Goal: Information Seeking & Learning: Learn about a topic

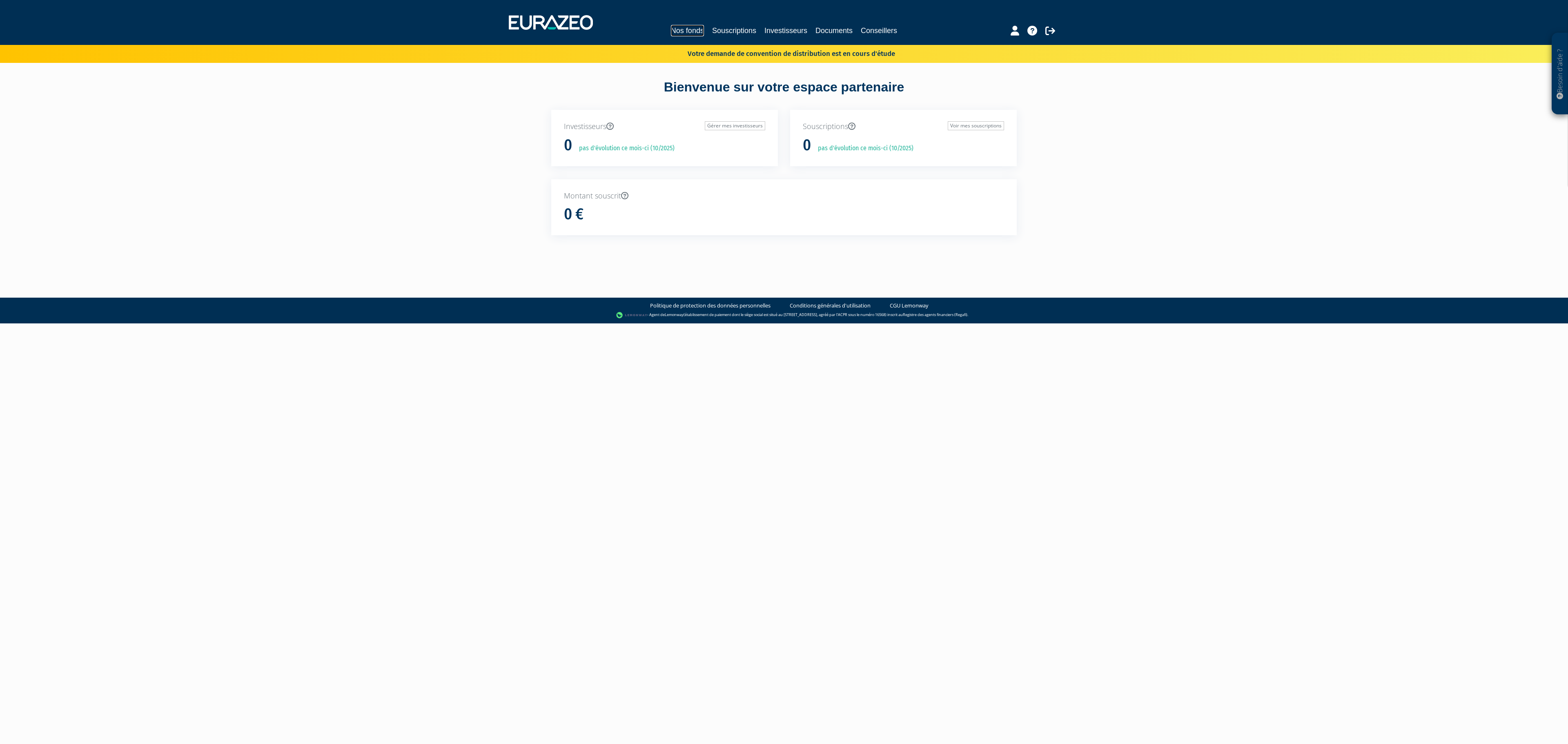
click at [671, 27] on link "Nos fonds" at bounding box center [687, 30] width 33 height 11
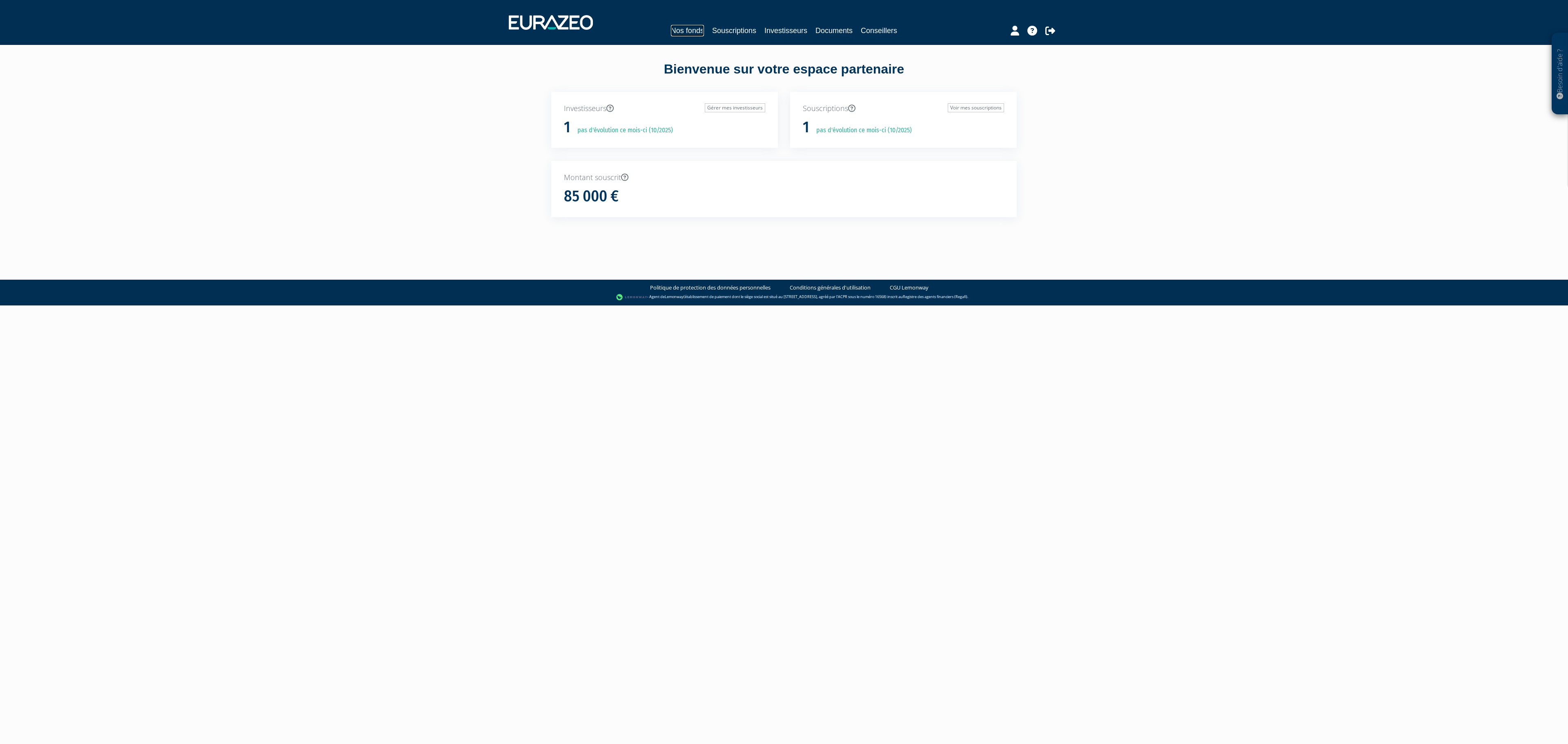
click at [693, 32] on link "Nos fonds" at bounding box center [687, 30] width 33 height 11
drag, startPoint x: 0, startPoint y: 0, endPoint x: 661, endPoint y: 24, distance: 661.4
click at [661, 24] on div "Nos fonds Souscriptions Investisseurs Documents Conseillers Commissions" at bounding box center [784, 22] width 563 height 30
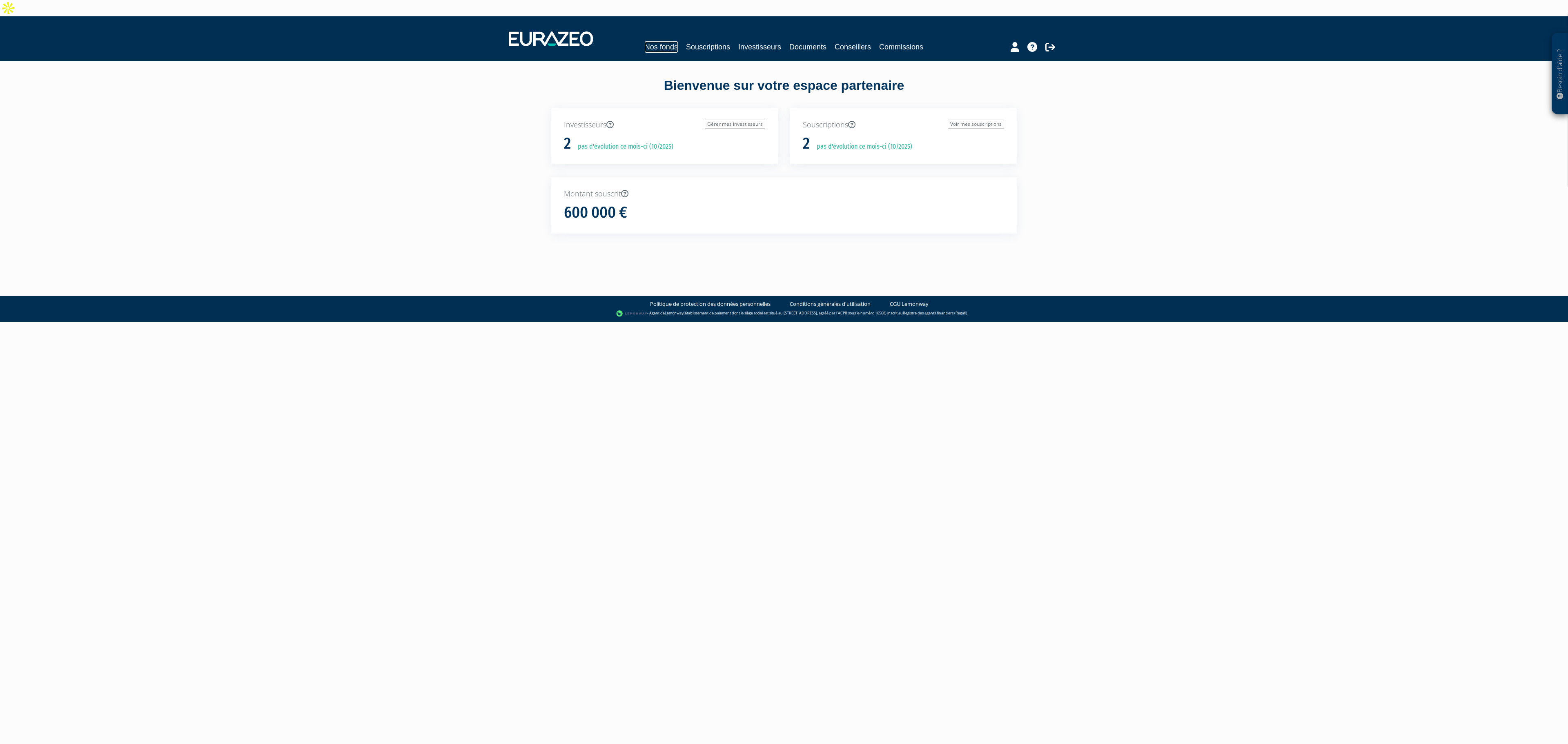
click at [657, 41] on link "Nos fonds" at bounding box center [661, 46] width 33 height 11
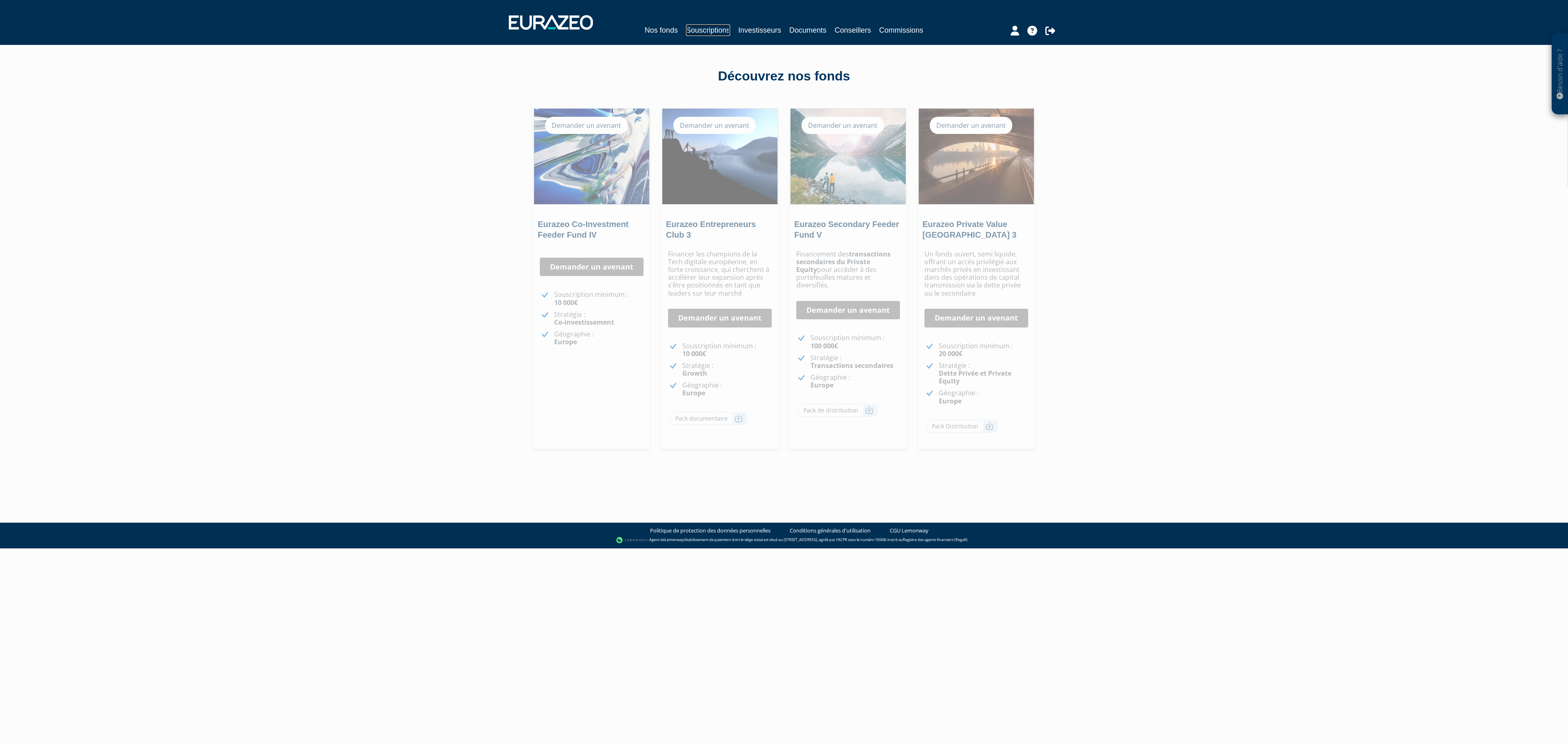
click at [712, 28] on link "Souscriptions" at bounding box center [708, 30] width 44 height 11
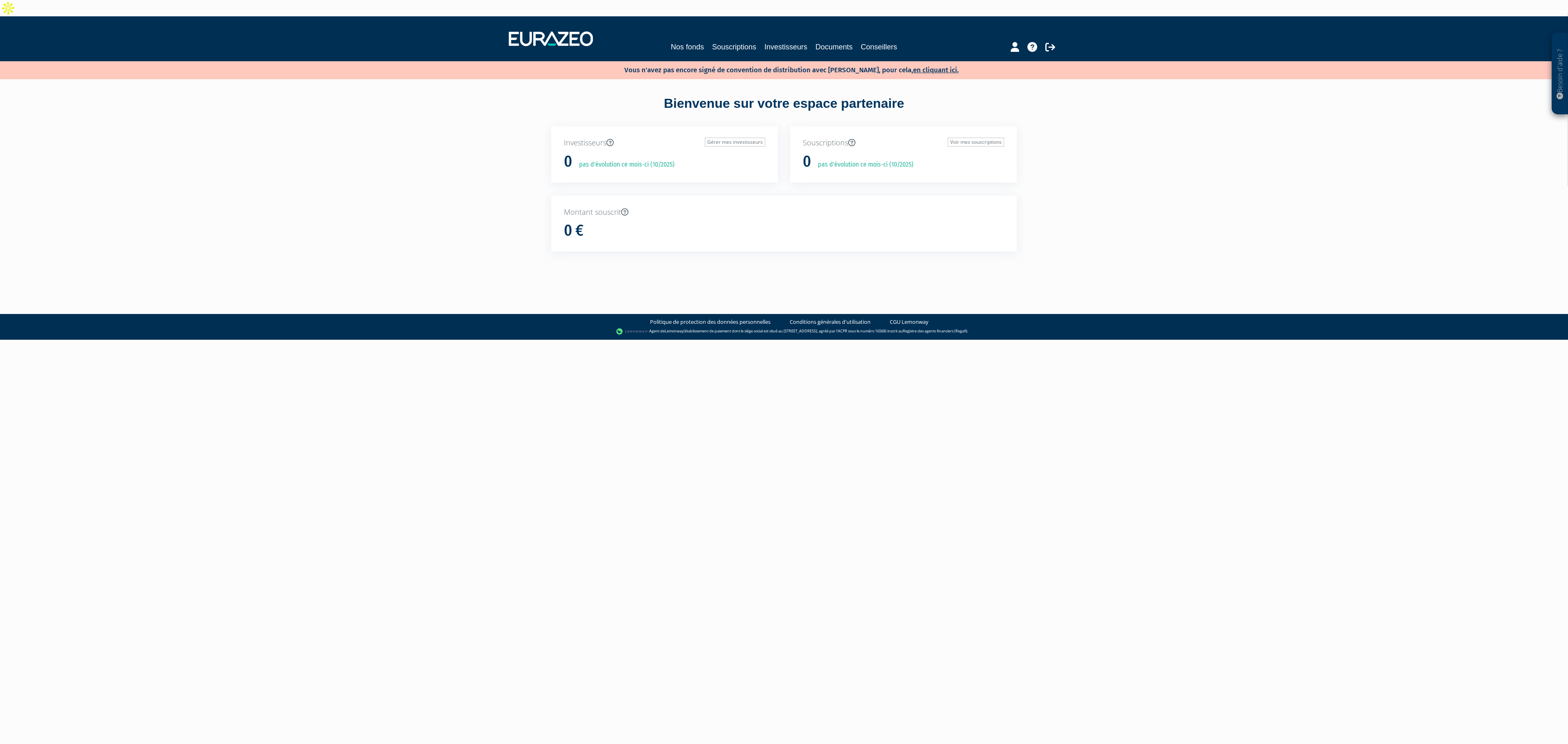
drag, startPoint x: 671, startPoint y: 24, endPoint x: 677, endPoint y: 24, distance: 6.0
click at [672, 24] on div "Nos fonds Souscriptions Investisseurs Documents Conseillers" at bounding box center [784, 38] width 563 height 30
click at [677, 41] on link "Nos fonds" at bounding box center [687, 46] width 33 height 11
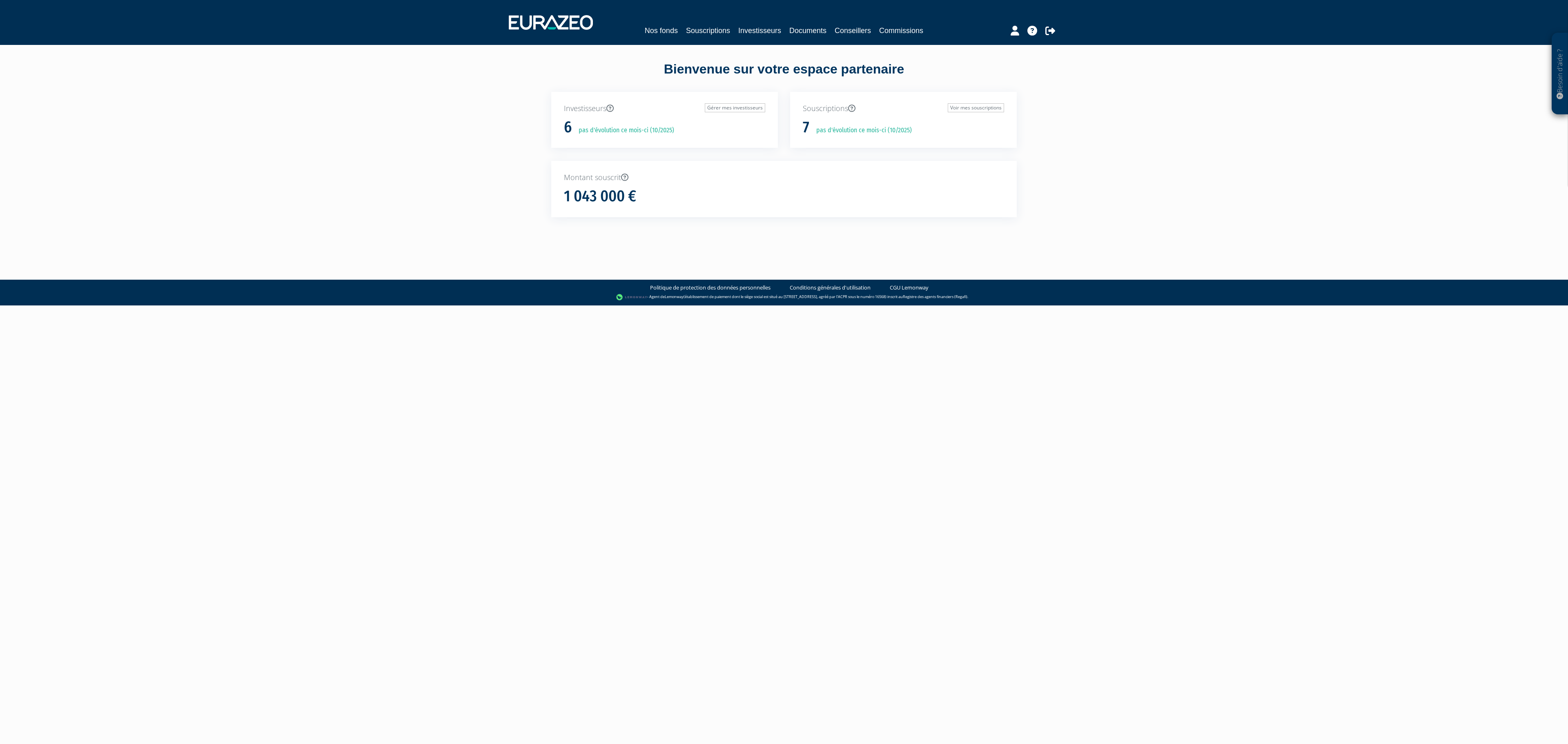
drag, startPoint x: 0, startPoint y: 0, endPoint x: 812, endPoint y: 217, distance: 840.5
click at [812, 217] on div "Montant souscrit 1 043 000 €" at bounding box center [784, 195] width 478 height 69
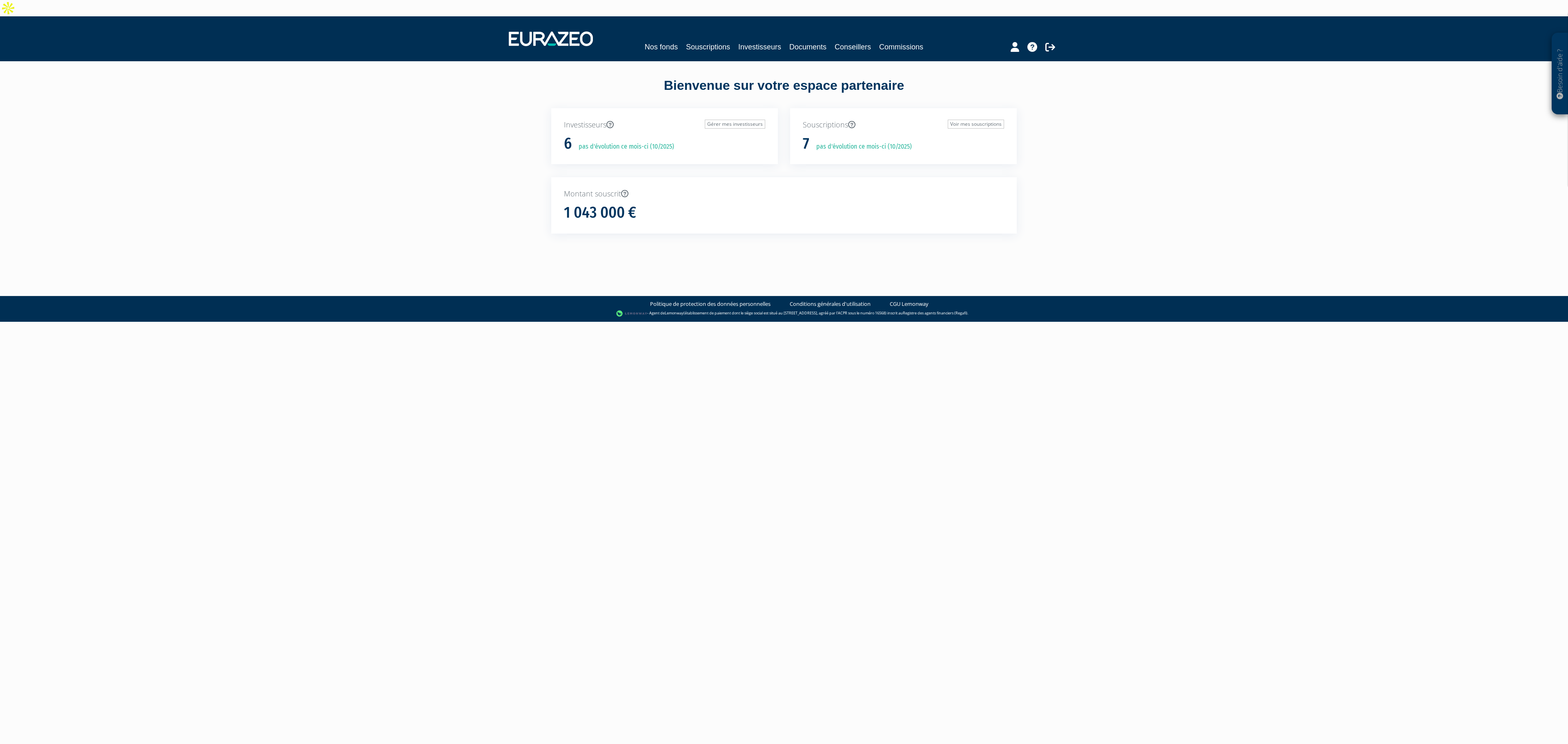
click at [649, 24] on div "Nos fonds Souscriptions Investisseurs Documents Conseillers Commissions" at bounding box center [784, 38] width 563 height 30
click at [649, 41] on link "Nos fonds" at bounding box center [661, 46] width 33 height 11
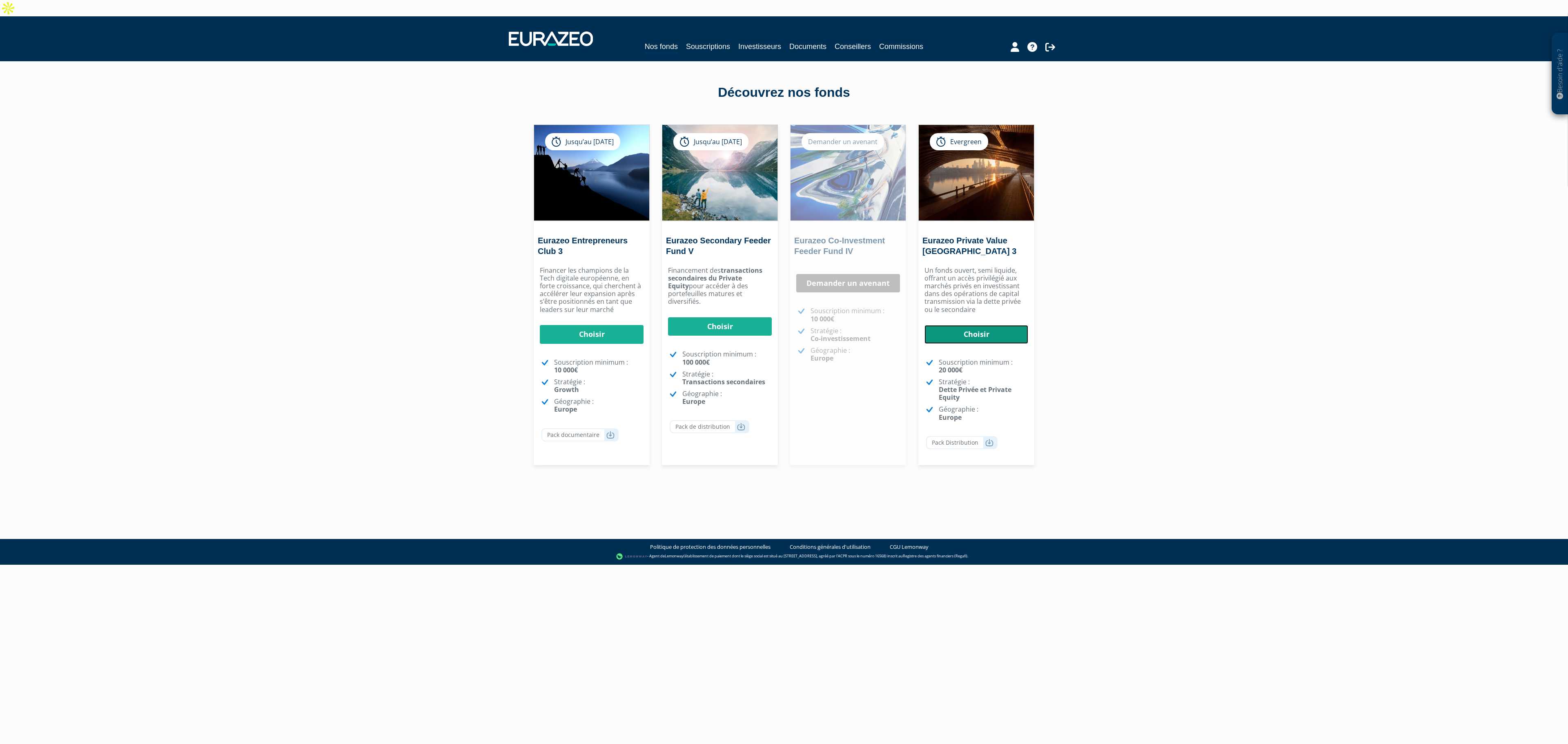
click at [977, 325] on link "Choisir" at bounding box center [976, 334] width 104 height 19
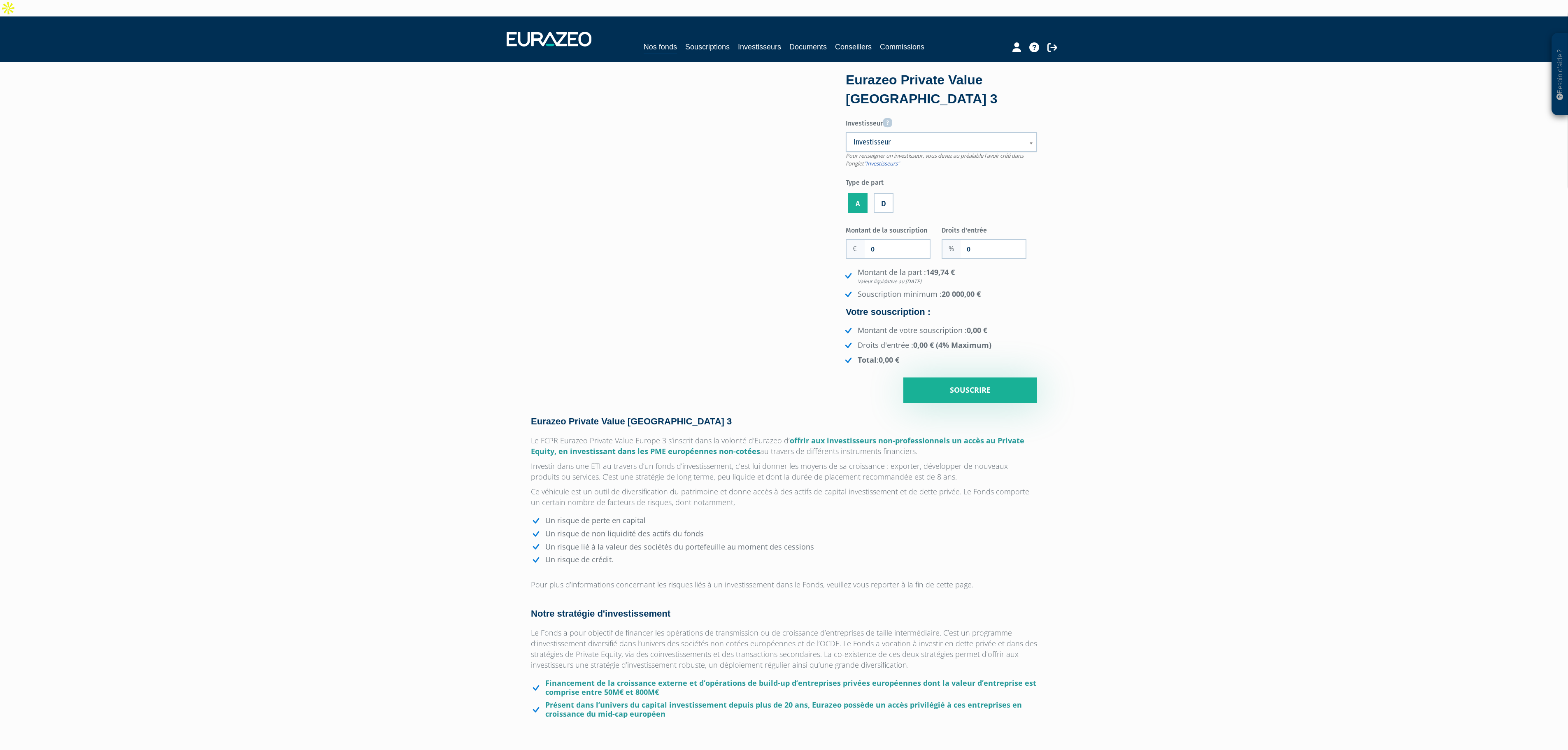
click at [934, 137] on span "Investisseur" at bounding box center [936, 142] width 165 height 10
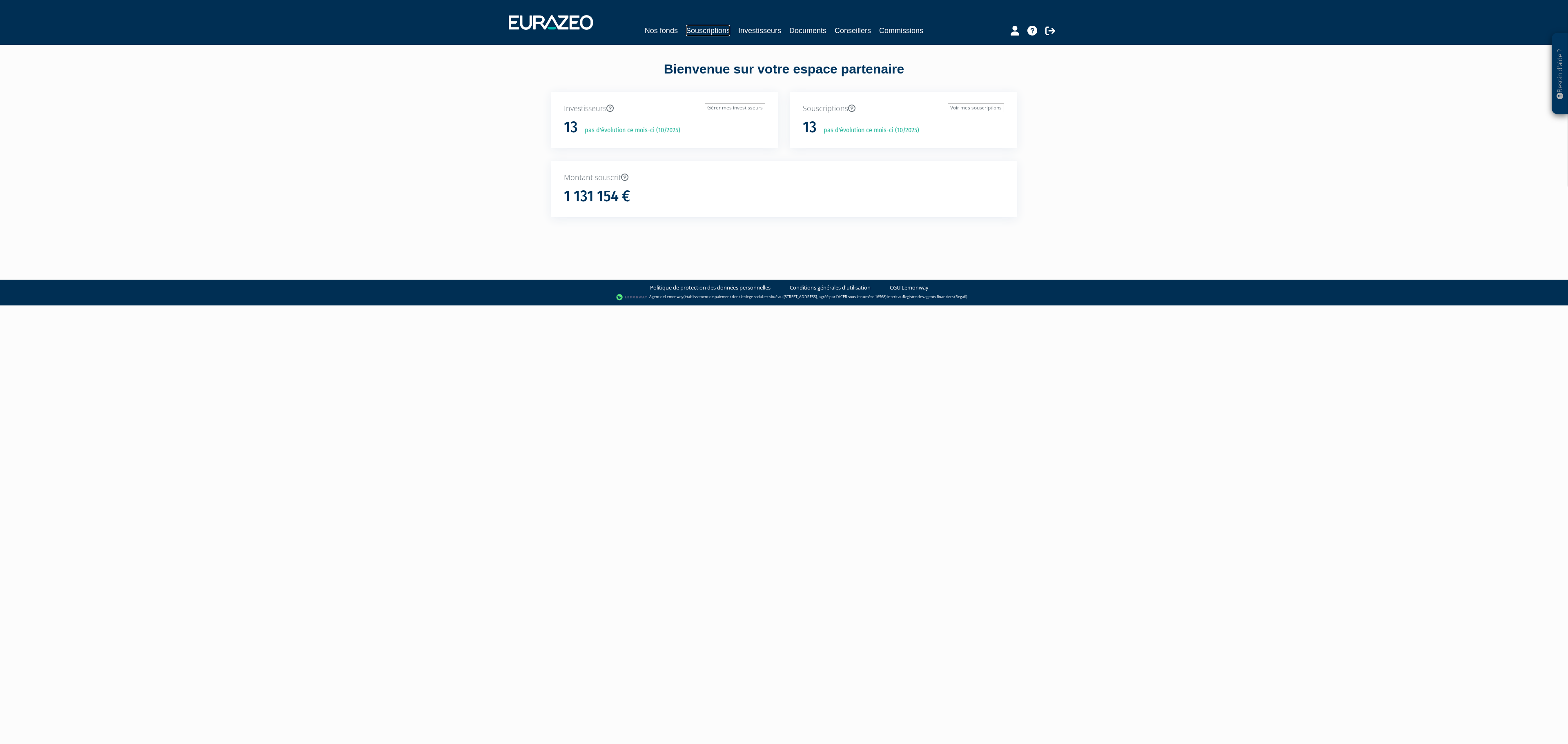
click at [705, 31] on link "Souscriptions" at bounding box center [708, 30] width 44 height 11
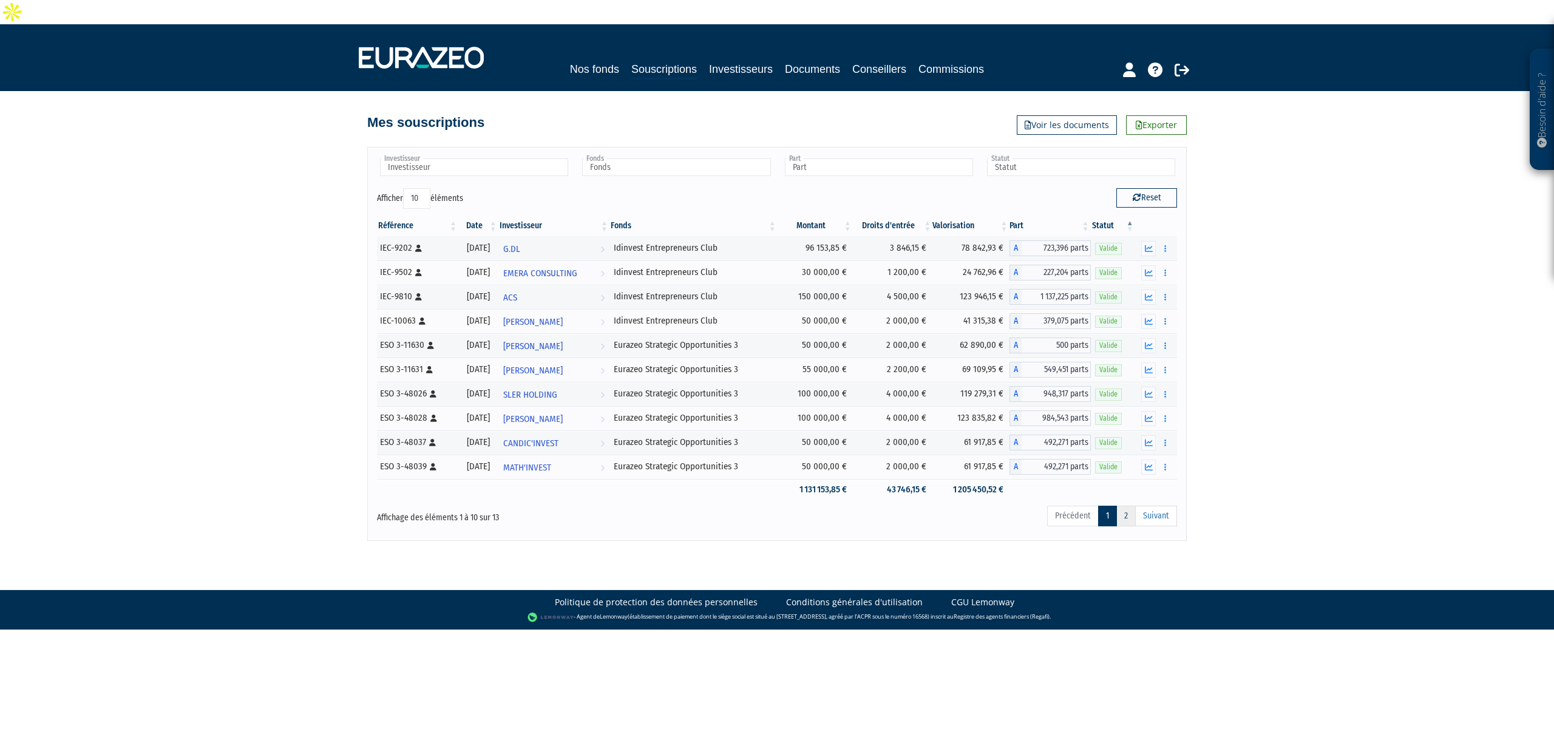
click at [1128, 506] on link "2" at bounding box center [1125, 516] width 19 height 21
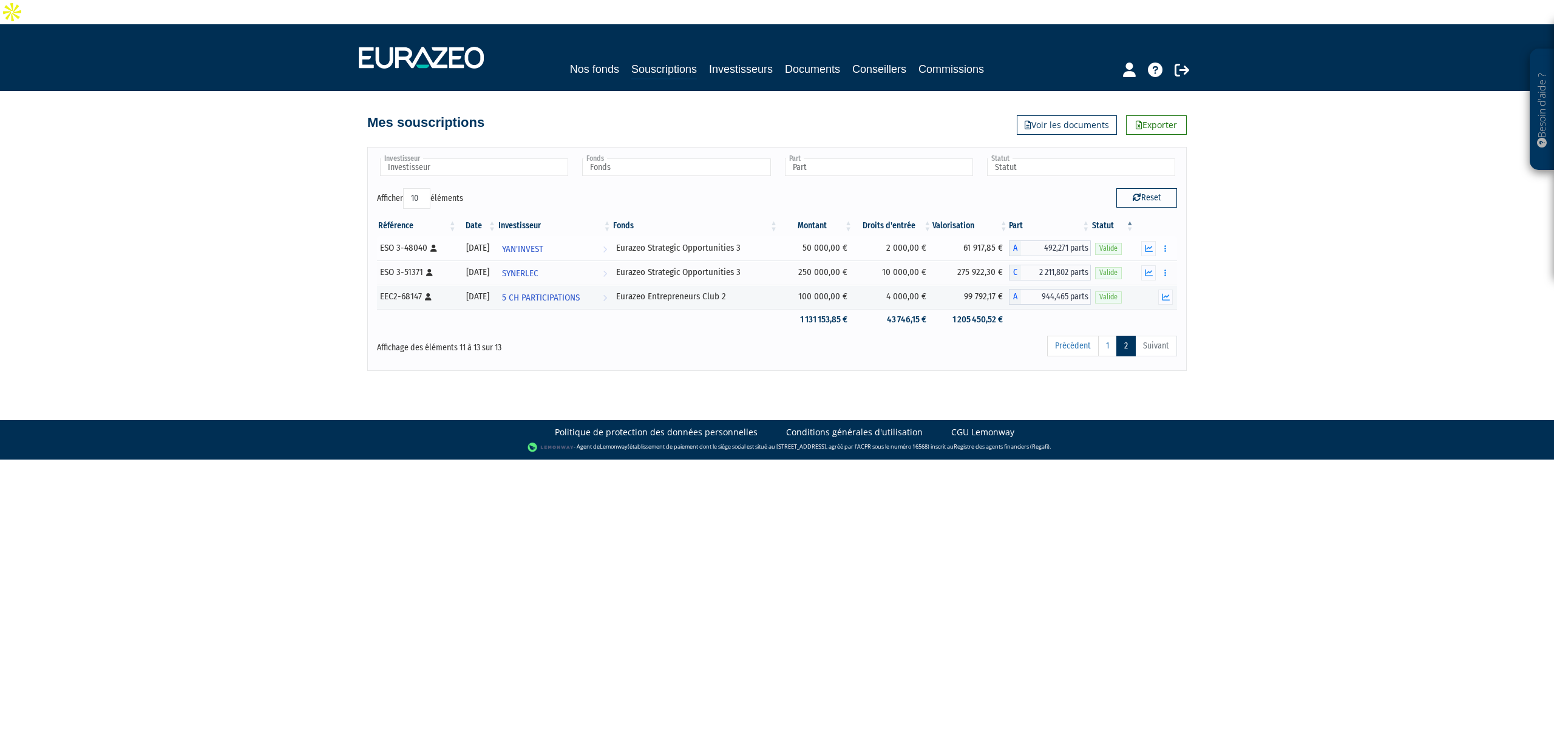
drag, startPoint x: 721, startPoint y: 270, endPoint x: 634, endPoint y: 223, distance: 98.8
click at [634, 236] on tbody "ESO 3-48040 [Français] Personne physique 16/08/2023 YAN'INVEST Voir l'investiss…" at bounding box center [777, 283] width 800 height 94
click at [722, 335] on div "Précédent 1 2 Suivant" at bounding box center [947, 348] width 459 height 27
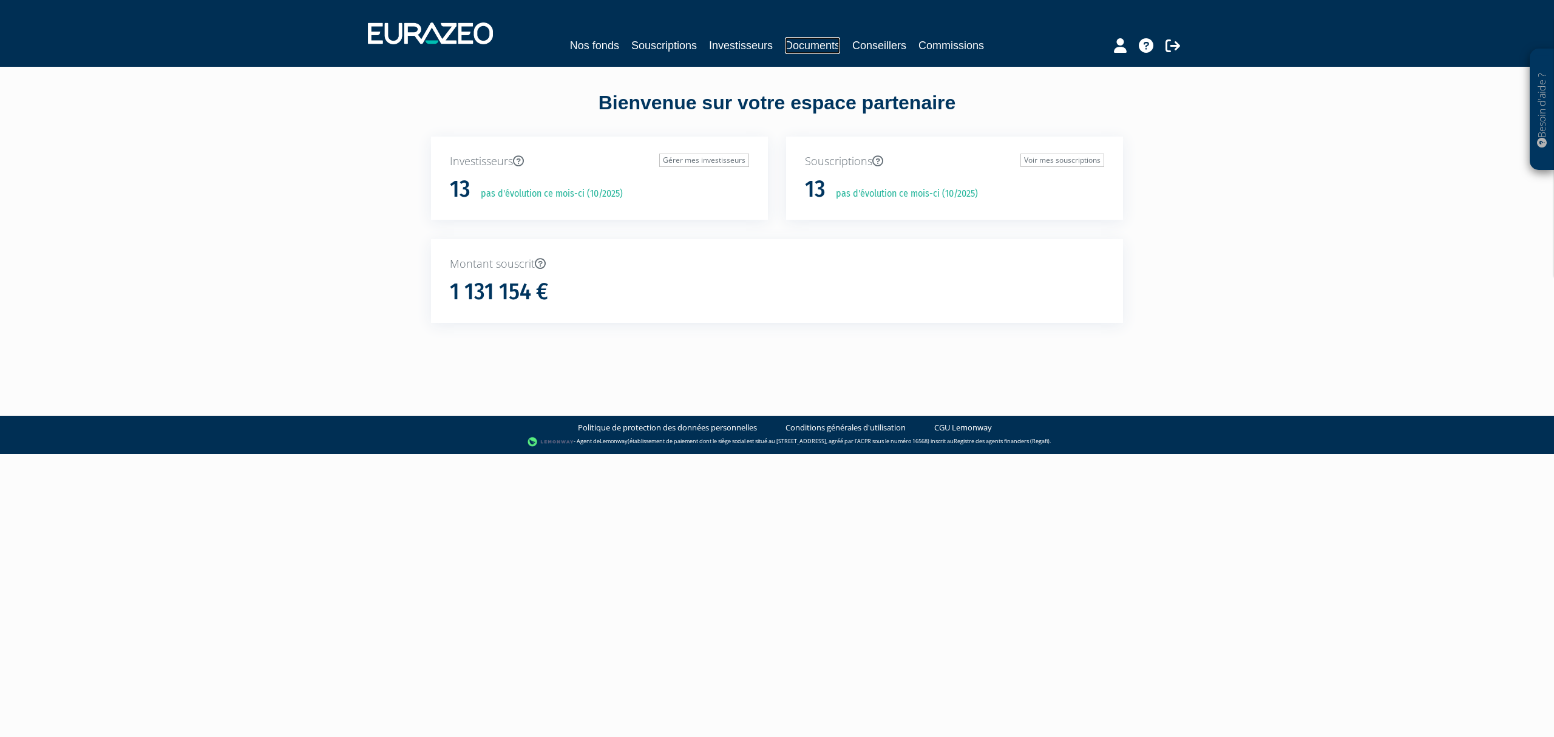
click at [816, 42] on link "Documents" at bounding box center [812, 45] width 55 height 17
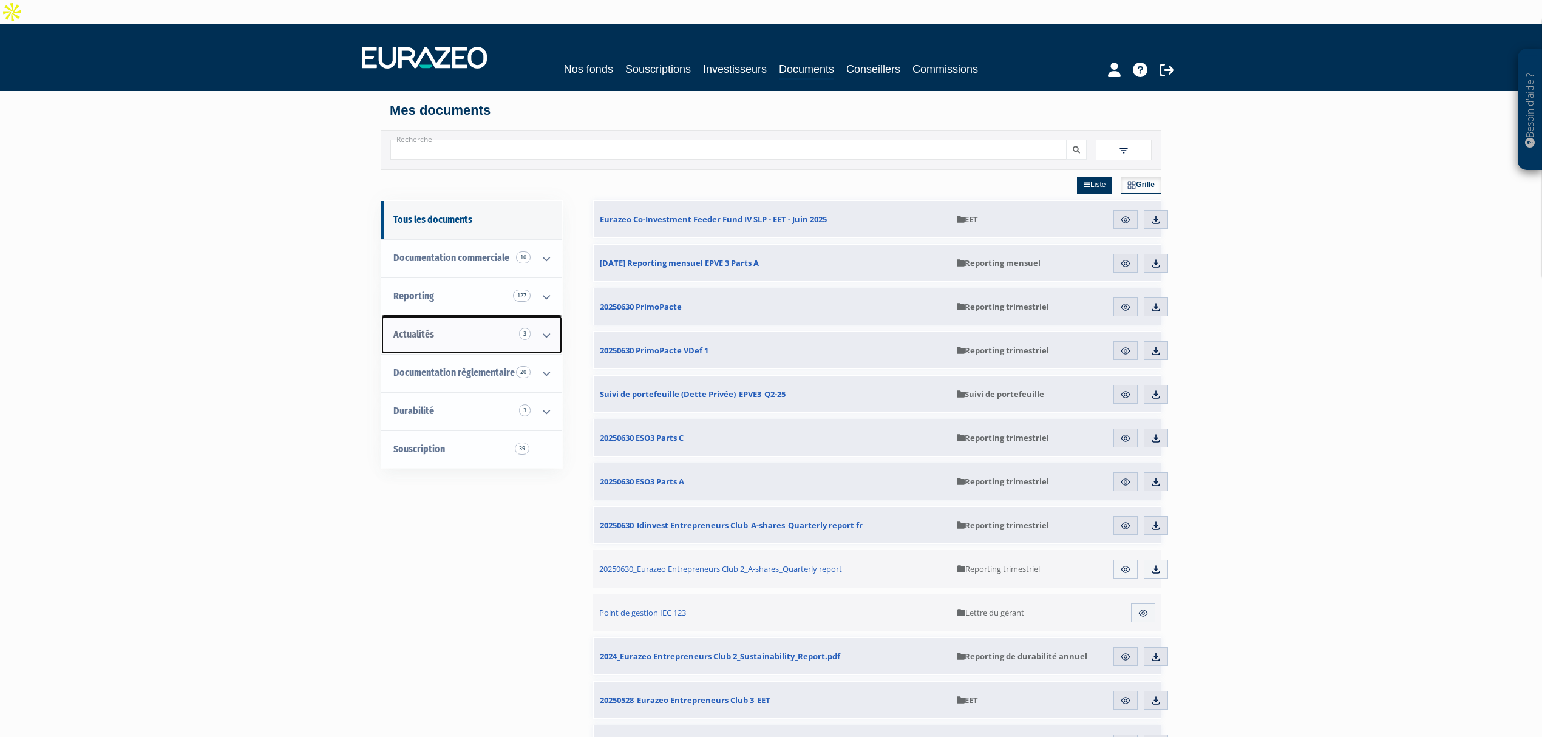
click at [482, 316] on link "Actualités 3" at bounding box center [471, 335] width 181 height 38
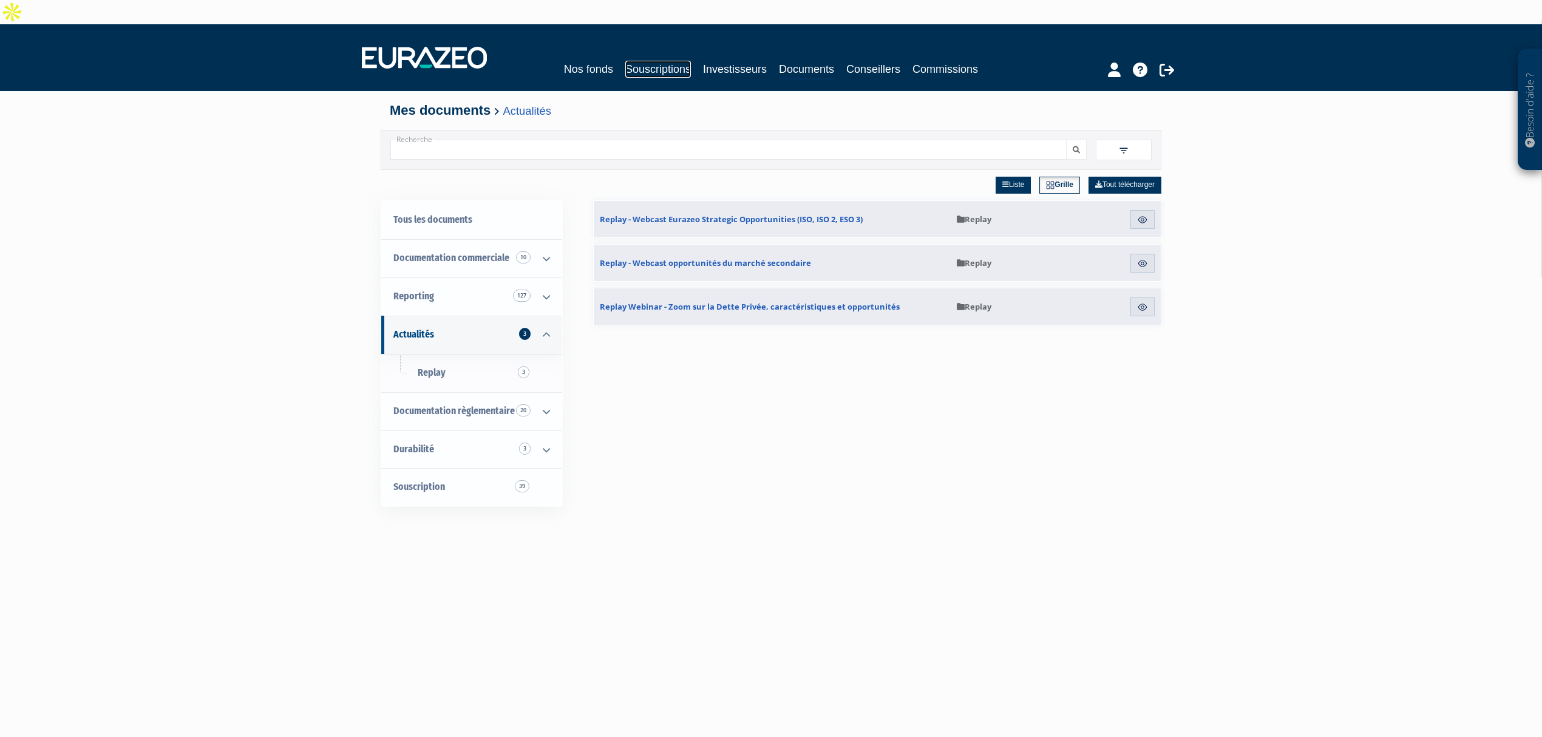
click at [633, 61] on link "Souscriptions" at bounding box center [658, 69] width 66 height 17
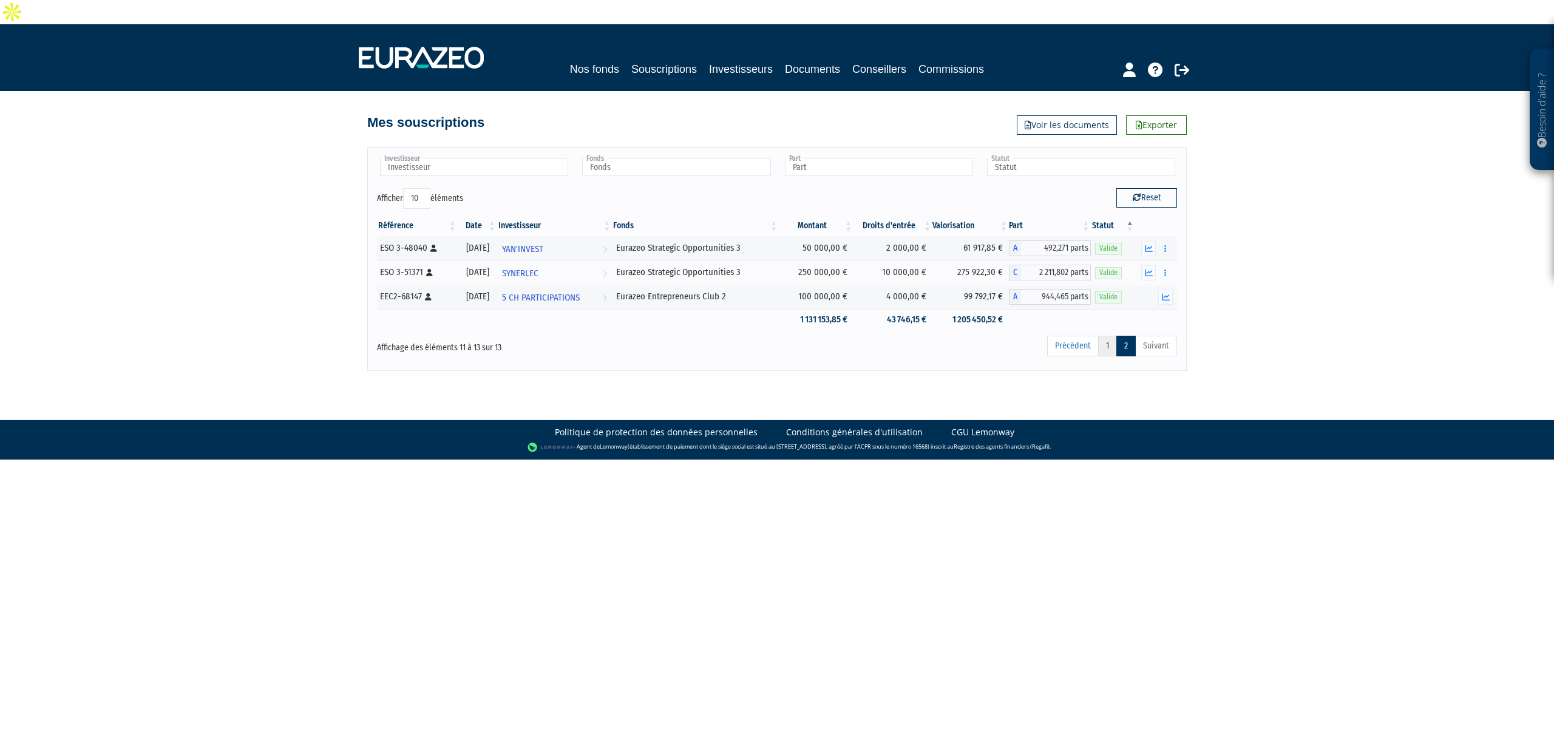
click at [1101, 336] on link "1" at bounding box center [1107, 346] width 19 height 21
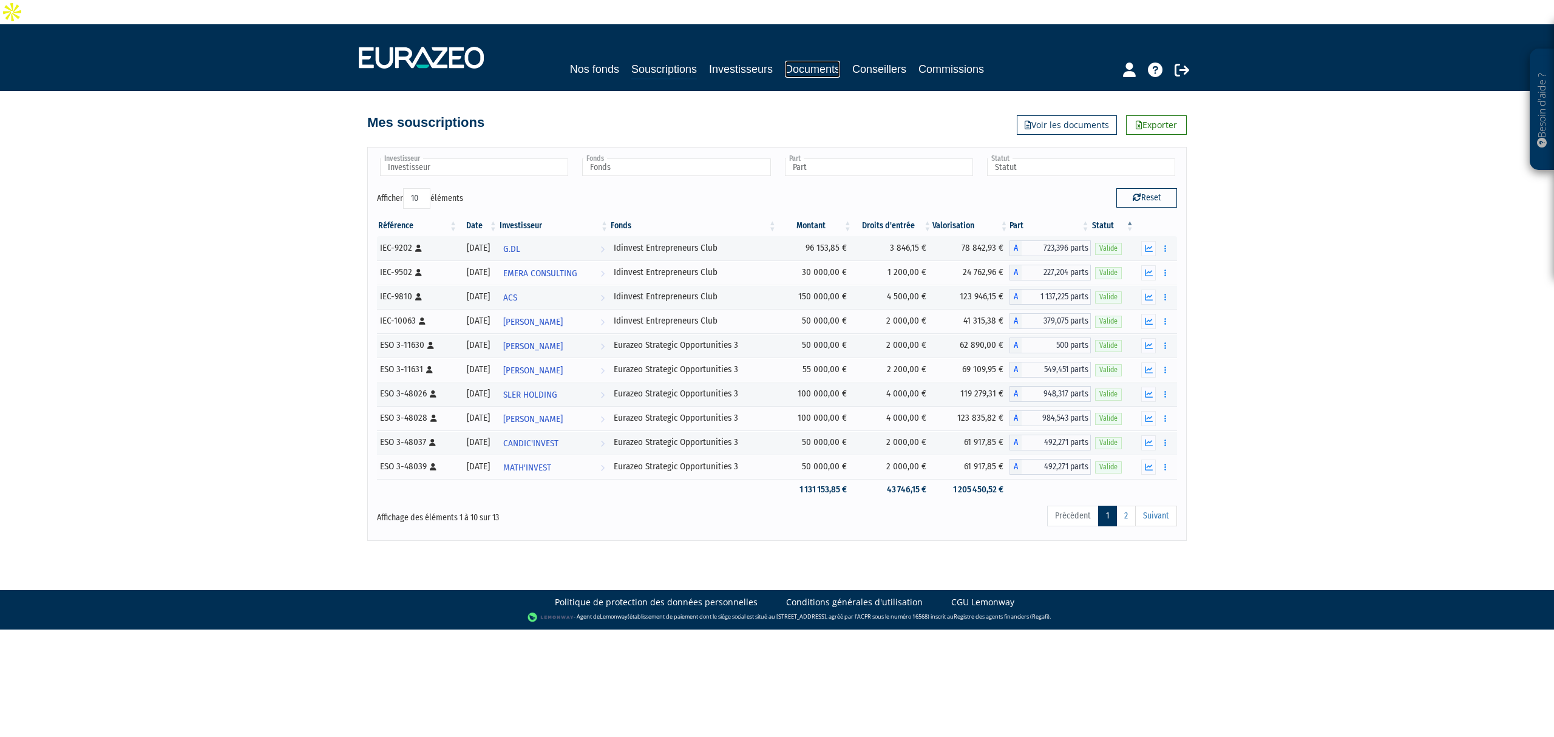
click at [819, 61] on link "Documents" at bounding box center [812, 69] width 55 height 17
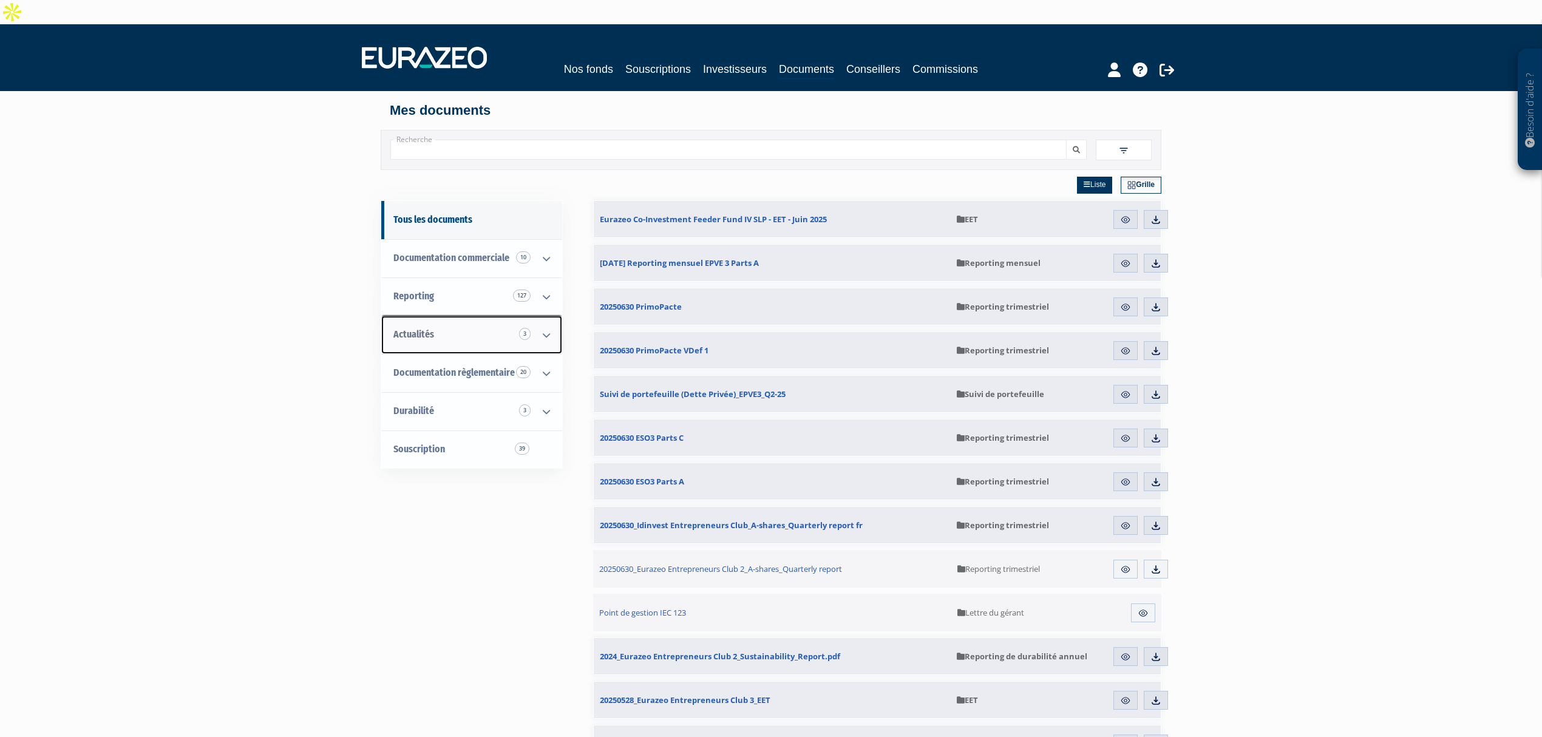
click at [521, 316] on link "Actualités 3" at bounding box center [471, 335] width 181 height 38
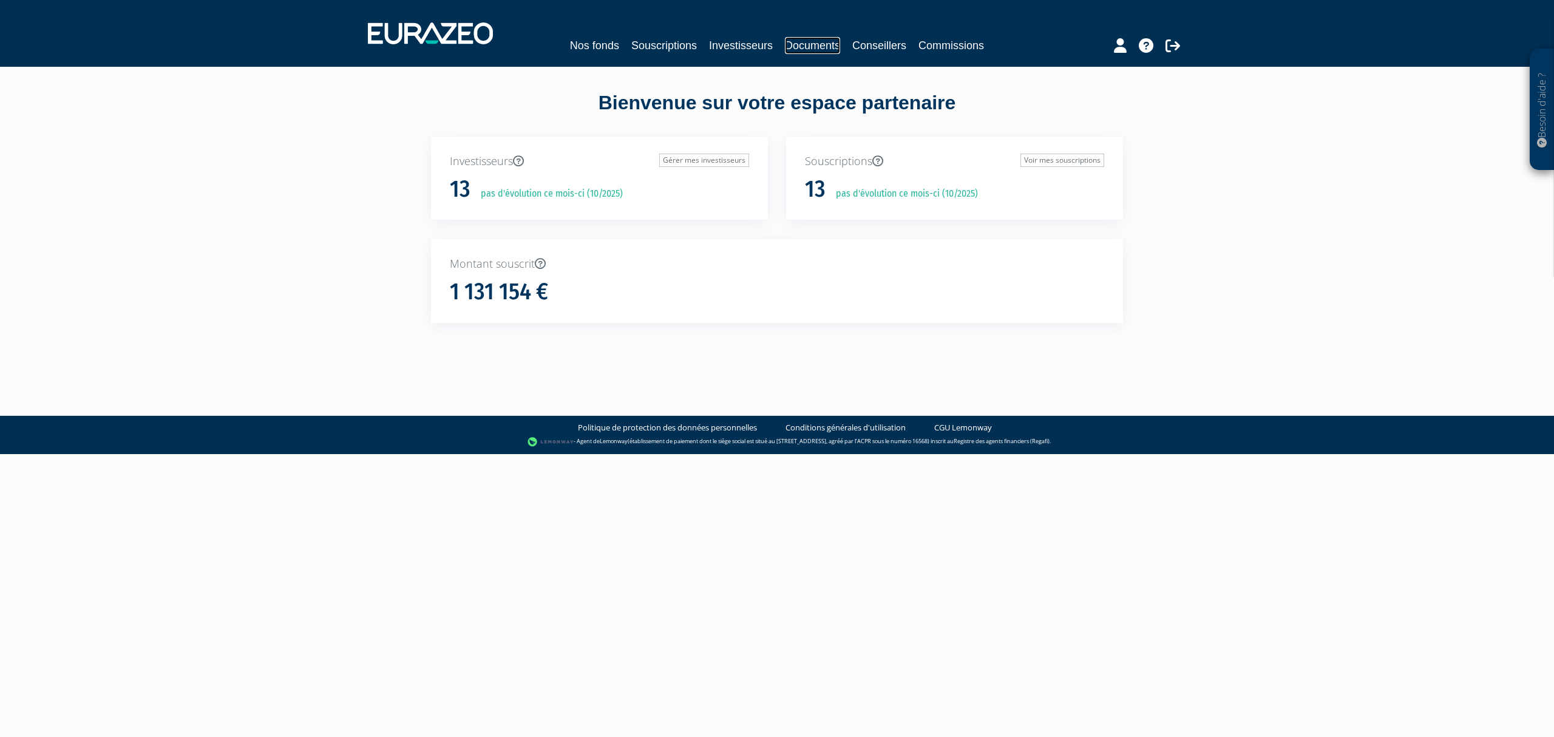
click at [834, 42] on link "Documents" at bounding box center [812, 45] width 55 height 17
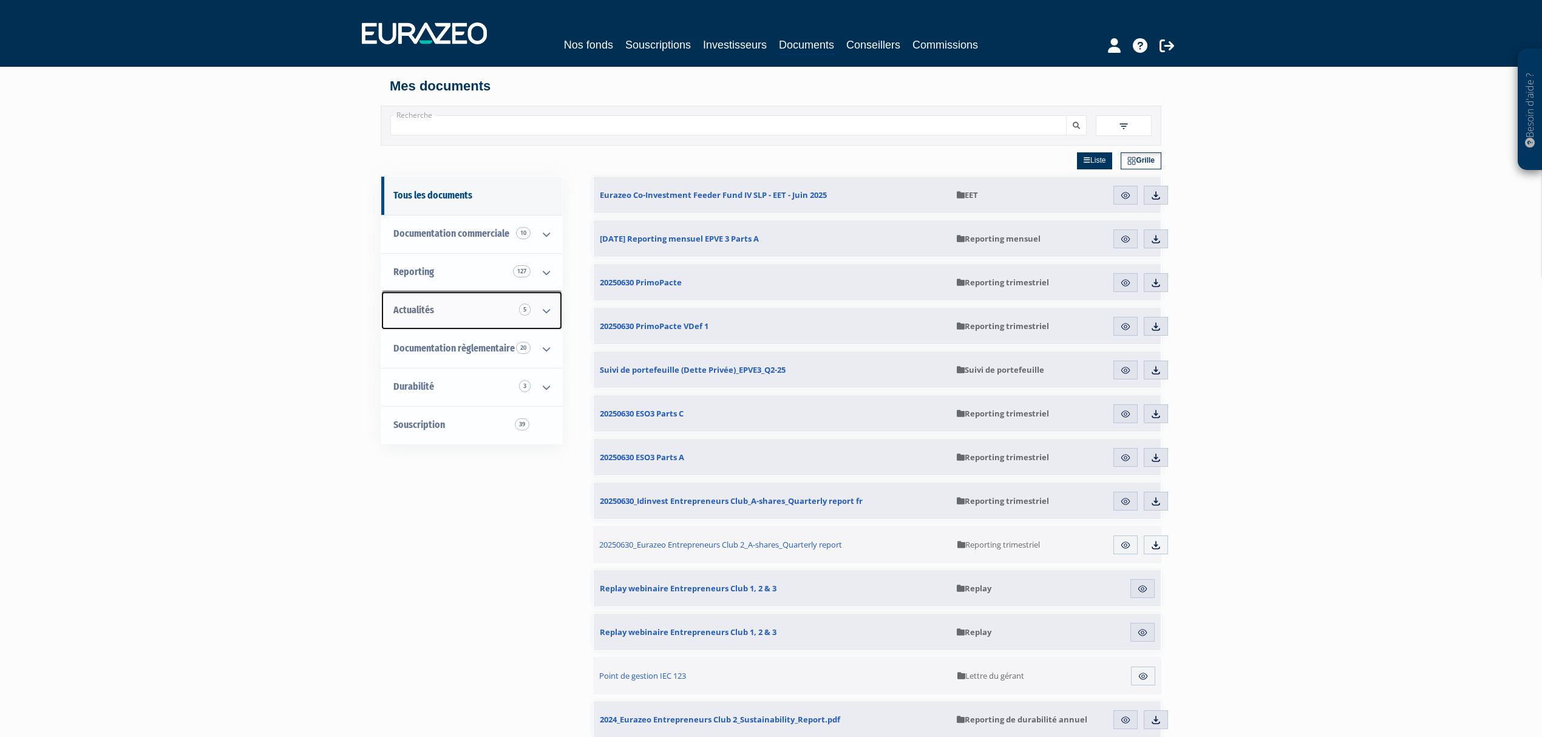
click at [450, 316] on link "Actualités 5" at bounding box center [471, 310] width 181 height 38
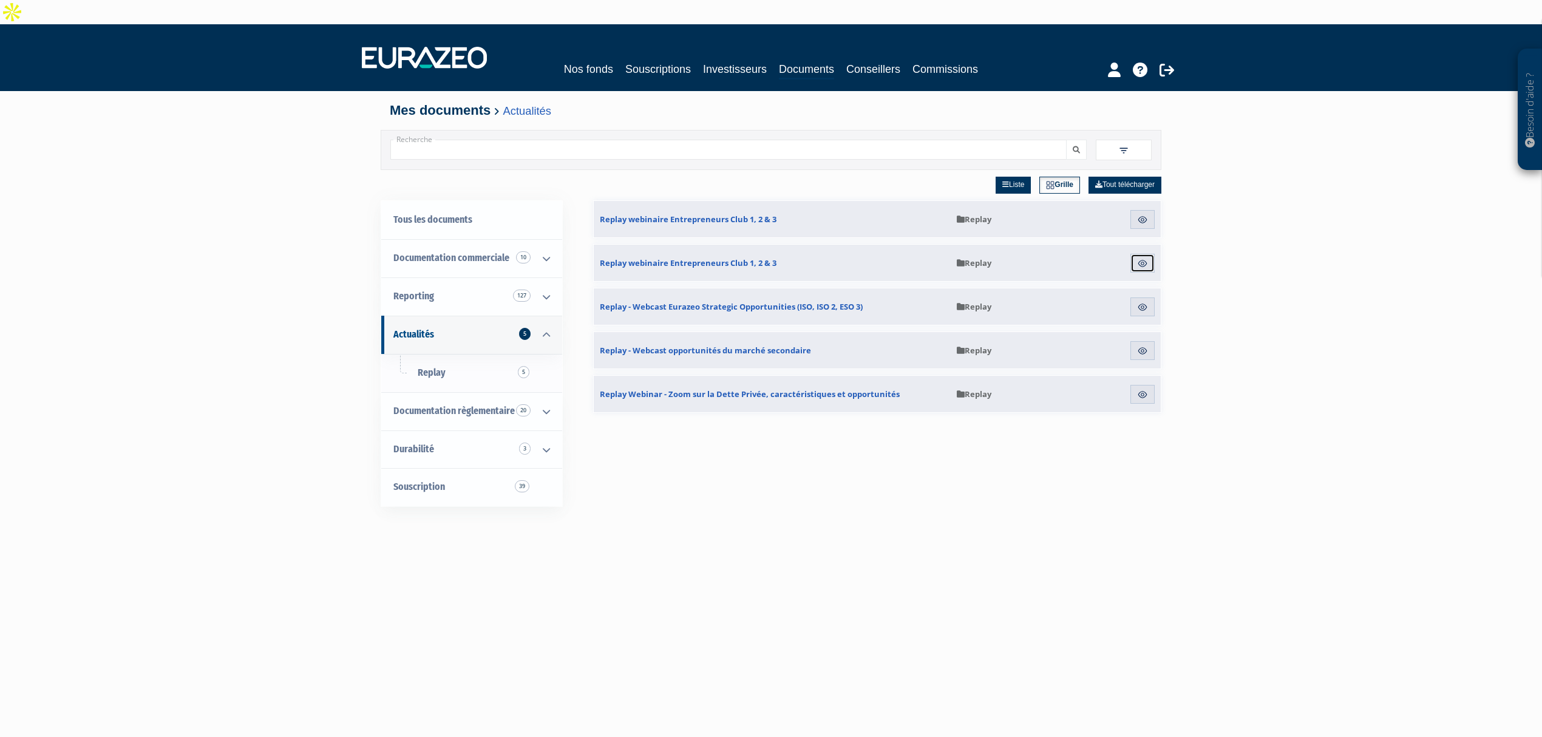
click at [1139, 258] on img at bounding box center [1142, 263] width 11 height 11
